Goal: Information Seeking & Learning: Check status

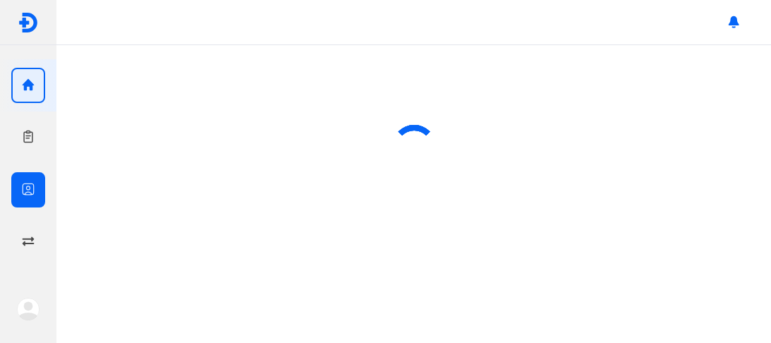
drag, startPoint x: 34, startPoint y: 188, endPoint x: 41, endPoint y: 186, distance: 7.2
click at [37, 188] on div at bounding box center [28, 189] width 34 height 35
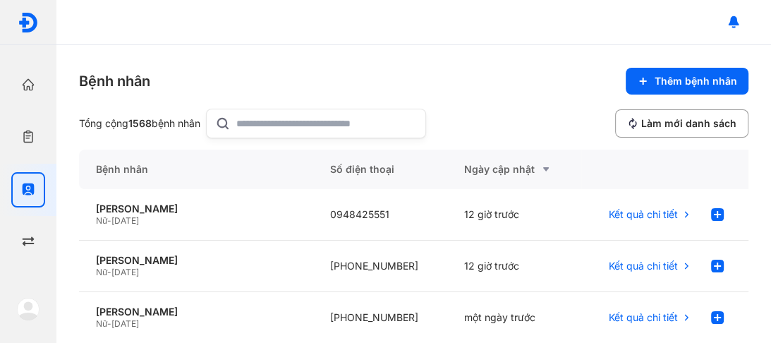
drag, startPoint x: 250, startPoint y: 123, endPoint x: 327, endPoint y: 121, distance: 76.9
click at [252, 123] on input "text" at bounding box center [326, 123] width 181 height 28
type input "******"
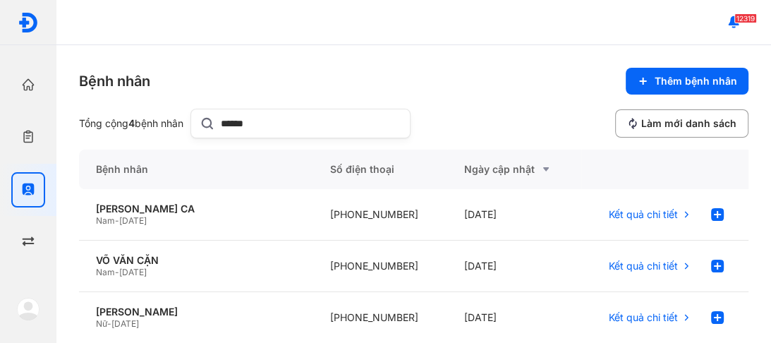
scroll to position [56, 0]
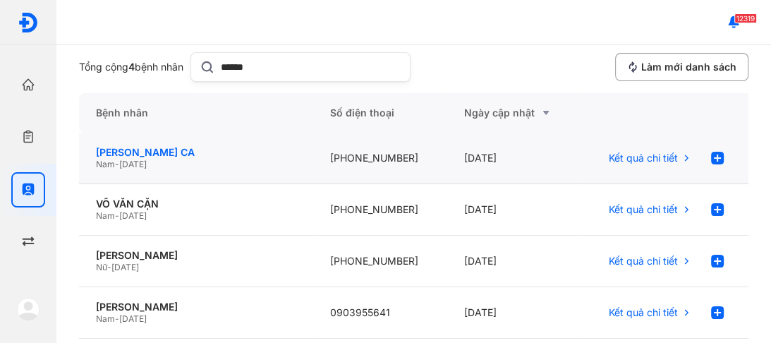
click at [134, 155] on div "[PERSON_NAME] CA" at bounding box center [196, 152] width 200 height 13
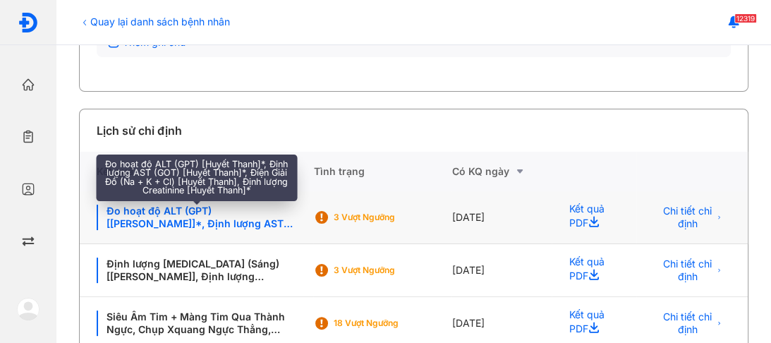
scroll to position [255, 0]
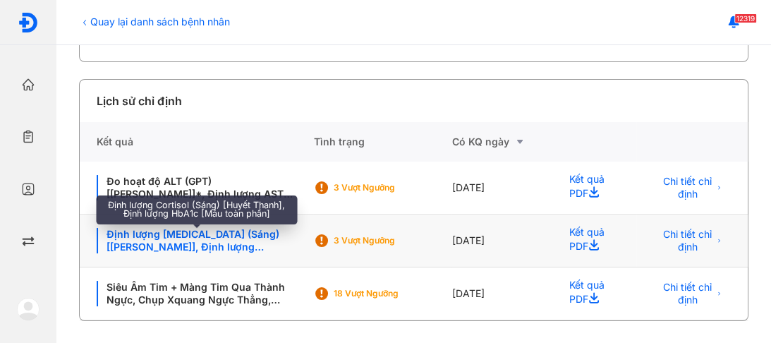
click at [198, 243] on div "Định lượng [MEDICAL_DATA] (Sáng) [[PERSON_NAME]], Định lượng [MEDICAL_DATA] [Má…" at bounding box center [197, 240] width 200 height 25
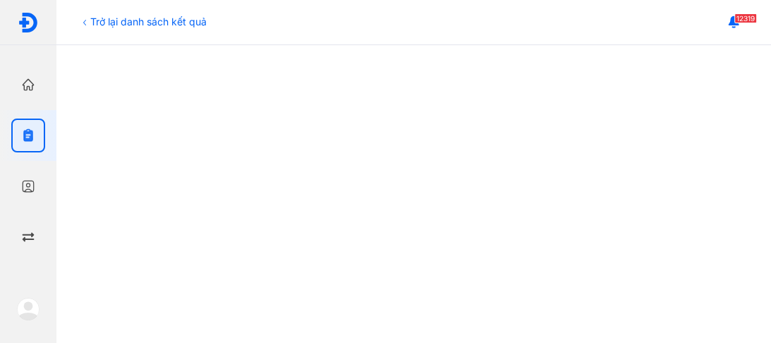
scroll to position [169, 0]
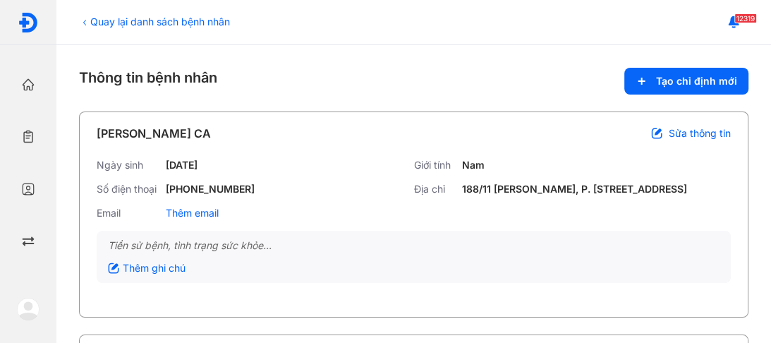
click at [85, 21] on icon at bounding box center [84, 22] width 11 height 11
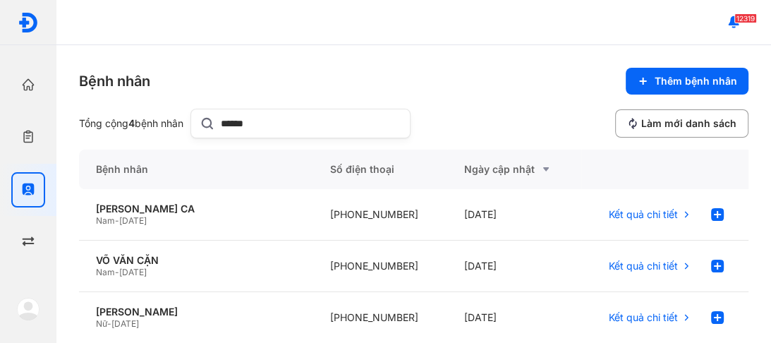
click at [284, 121] on input "******" at bounding box center [311, 123] width 181 height 28
click at [130, 217] on span "[DATE]" at bounding box center [133, 220] width 28 height 11
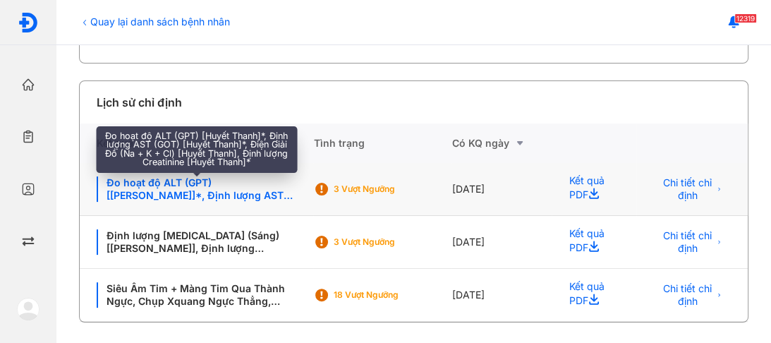
scroll to position [255, 0]
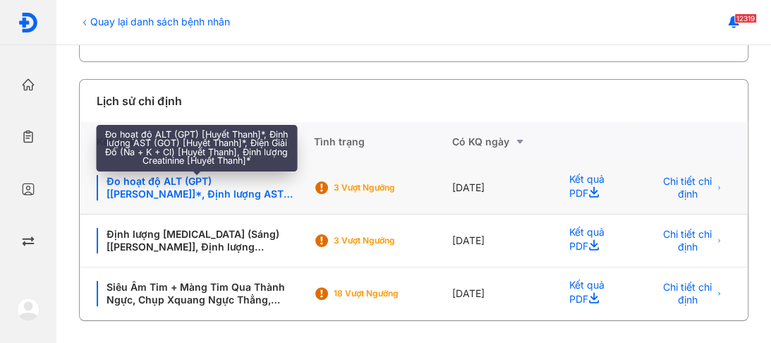
click at [197, 191] on div "Đo hoạt độ ALT (GPT) [[PERSON_NAME]]*, Định lượng AST (GOT) [[PERSON_NAME]]*, Đ…" at bounding box center [197, 187] width 200 height 25
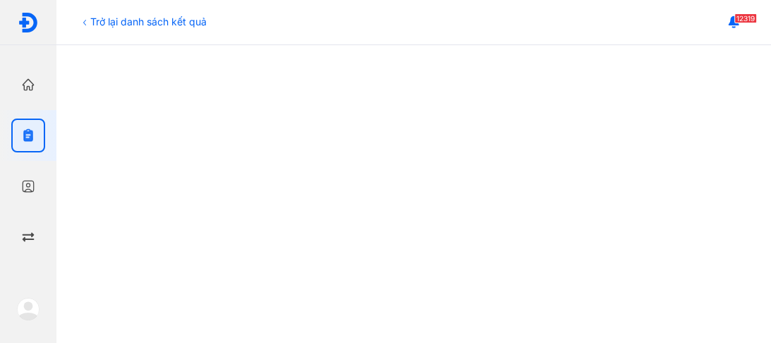
scroll to position [282, 0]
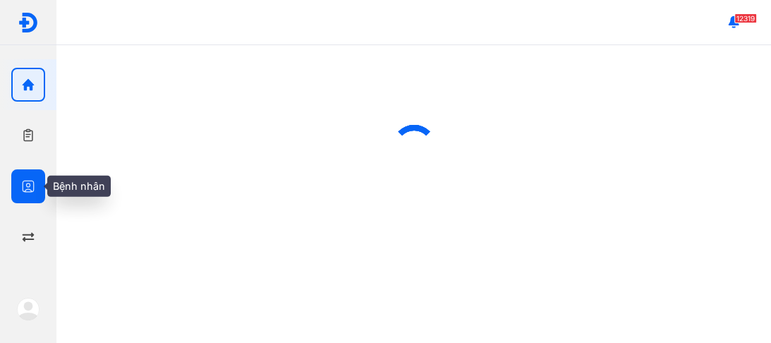
drag, startPoint x: 29, startPoint y: 186, endPoint x: 41, endPoint y: 174, distance: 17.0
click at [30, 186] on icon "button" at bounding box center [28, 186] width 14 height 14
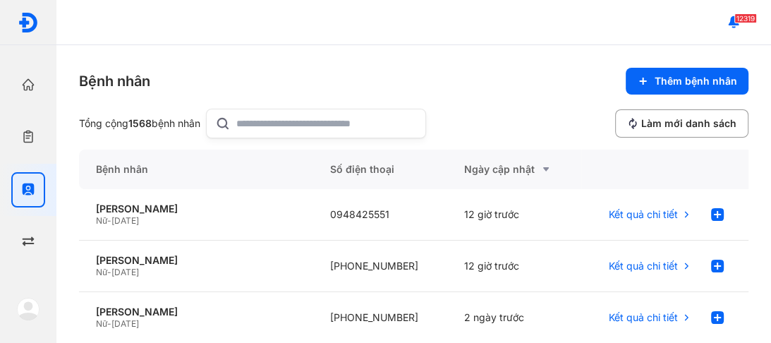
click at [237, 119] on div at bounding box center [316, 124] width 220 height 30
click at [237, 119] on input "text" at bounding box center [326, 123] width 181 height 28
type input "****"
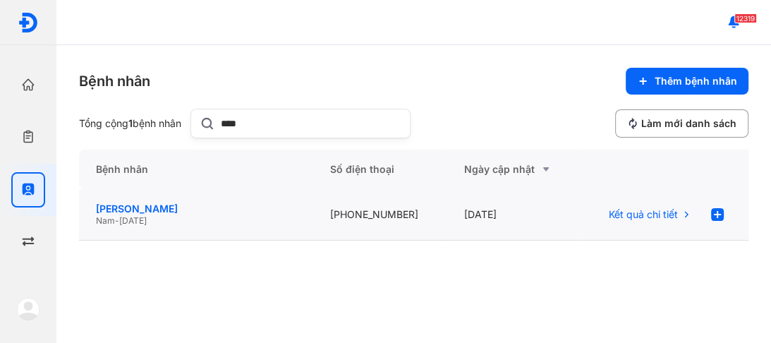
click at [175, 212] on div "NGUYỄN VĂN KHÂM" at bounding box center [196, 209] width 200 height 13
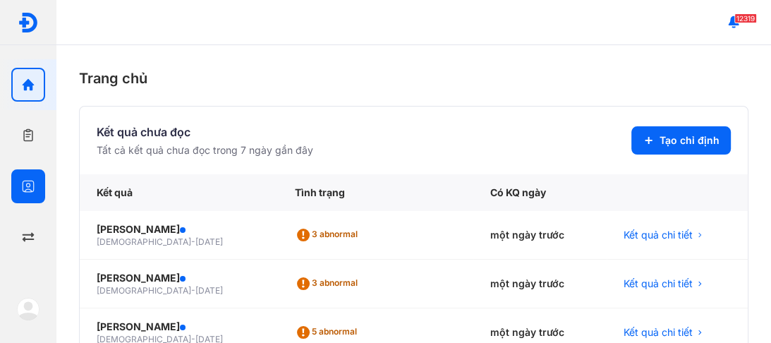
drag, startPoint x: 37, startPoint y: 185, endPoint x: 48, endPoint y: 181, distance: 12.1
click at [39, 185] on div at bounding box center [28, 186] width 34 height 34
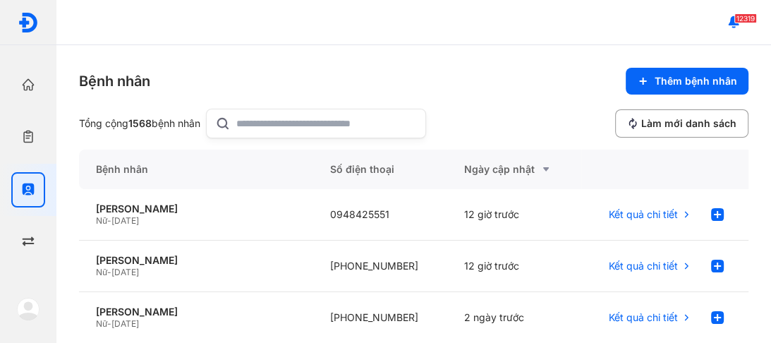
click at [252, 119] on input "text" at bounding box center [326, 123] width 181 height 28
type input "********"
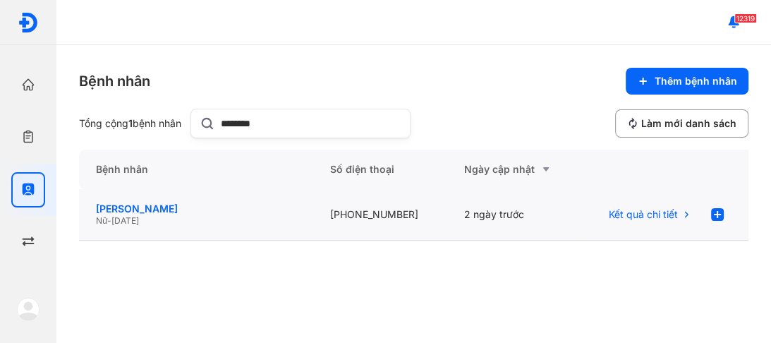
click at [135, 206] on div "[PERSON_NAME]" at bounding box center [196, 209] width 200 height 13
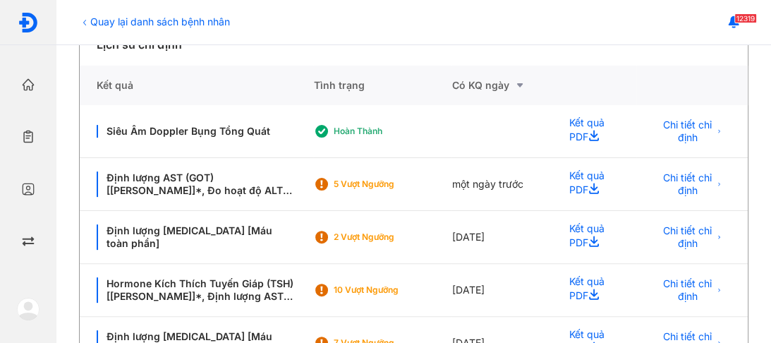
scroll to position [339, 0]
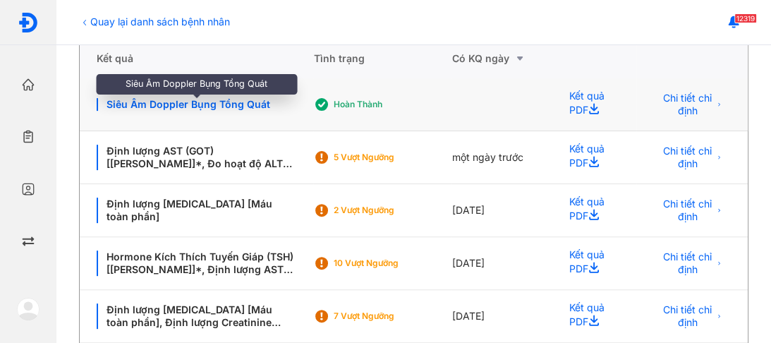
click at [207, 104] on div "Siêu Âm Doppler Bụng Tổng Quát" at bounding box center [197, 104] width 200 height 13
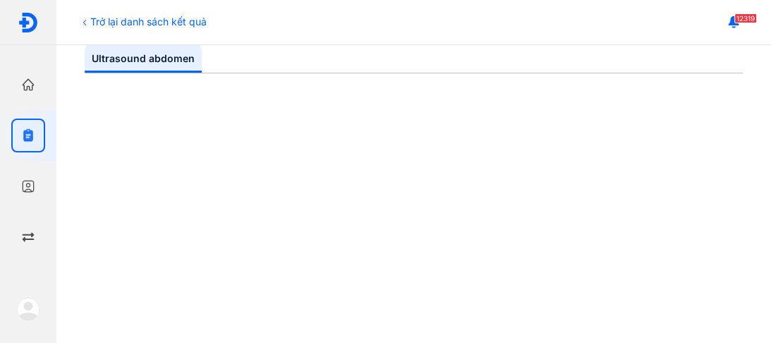
scroll to position [169, 0]
click at [85, 20] on icon at bounding box center [84, 22] width 11 height 11
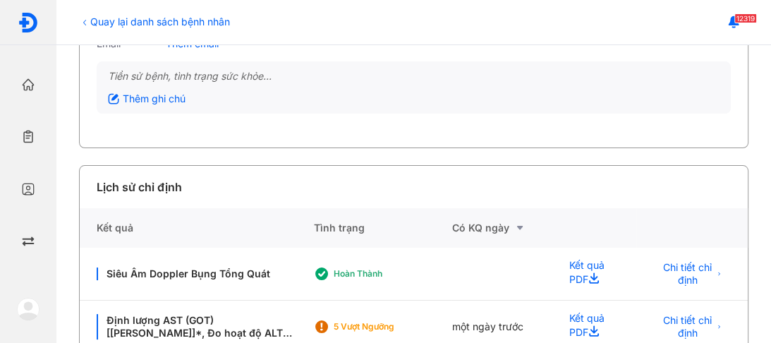
scroll to position [282, 0]
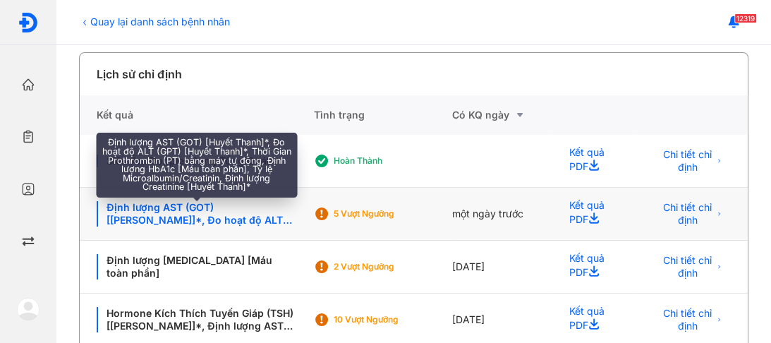
click at [188, 217] on div "Định lượng AST (GOT) [Huyết Thanh]*, Đo hoạt độ ALT (GPT) [Huyết Thanh]*, Thời …" at bounding box center [197, 213] width 200 height 25
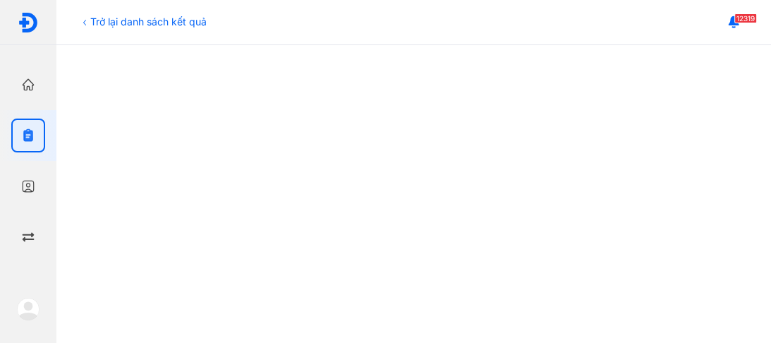
scroll to position [226, 0]
